Goal: Information Seeking & Learning: Learn about a topic

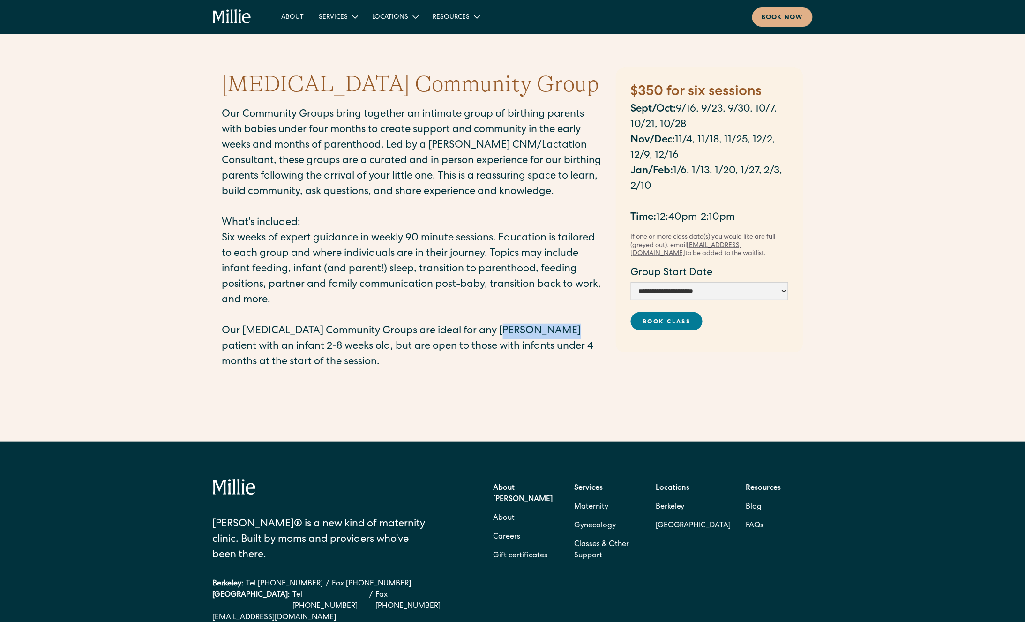
drag, startPoint x: 551, startPoint y: 331, endPoint x: 495, endPoint y: 337, distance: 56.1
click at [494, 338] on p "Our [MEDICAL_DATA] Community Groups are ideal for any [PERSON_NAME] patient wit…" at bounding box center [414, 347] width 384 height 46
click at [384, 338] on p "Our [MEDICAL_DATA] Community Groups are ideal for any [PERSON_NAME] patient wit…" at bounding box center [414, 347] width 384 height 46
drag, startPoint x: 283, startPoint y: 335, endPoint x: 461, endPoint y: 331, distance: 178.6
click at [461, 332] on p "Our [MEDICAL_DATA] Community Groups are ideal for any [PERSON_NAME] patient wit…" at bounding box center [414, 347] width 384 height 46
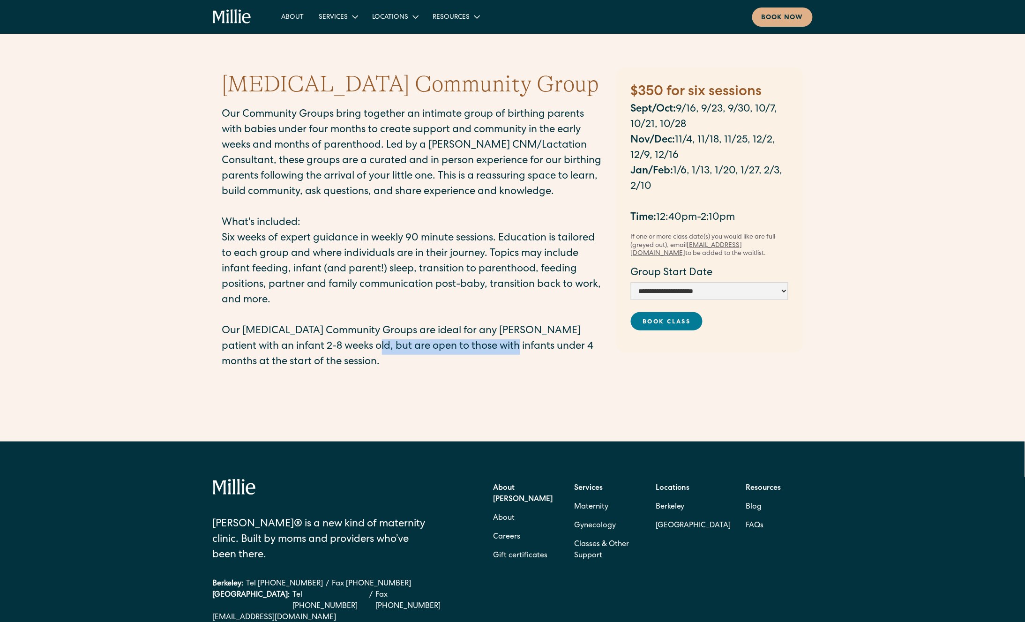
drag, startPoint x: 358, startPoint y: 346, endPoint x: 497, endPoint y: 347, distance: 138.7
click at [497, 347] on p "Our [MEDICAL_DATA] Community Groups are ideal for any [PERSON_NAME] patient wit…" at bounding box center [414, 347] width 384 height 46
click at [490, 347] on p "Our [MEDICAL_DATA] Community Groups are ideal for any [PERSON_NAME] patient wit…" at bounding box center [414, 347] width 384 height 46
click at [523, 346] on p "Our [MEDICAL_DATA] Community Groups are ideal for any [PERSON_NAME] patient wit…" at bounding box center [414, 347] width 384 height 46
click at [264, 301] on p "Six weeks of expert guidance in weekly 90 minute sessions. Education is tailore…" at bounding box center [414, 269] width 384 height 77
